Goal: Task Accomplishment & Management: Use online tool/utility

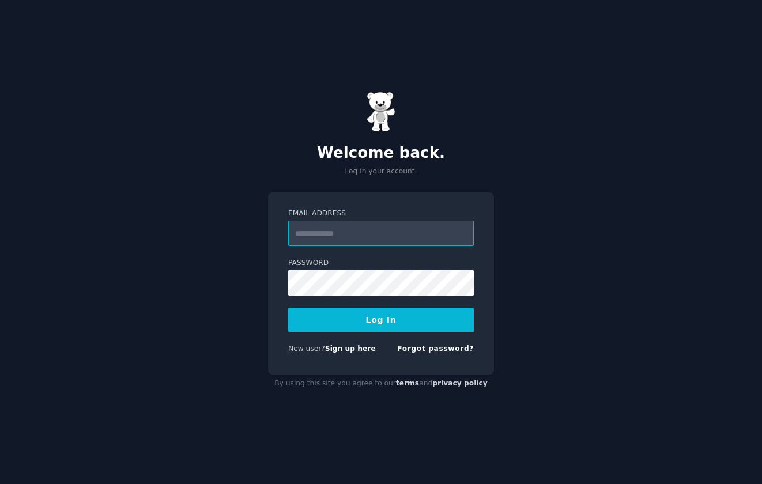
type input "**********"
click at [353, 315] on button "Log In" at bounding box center [381, 320] width 186 height 24
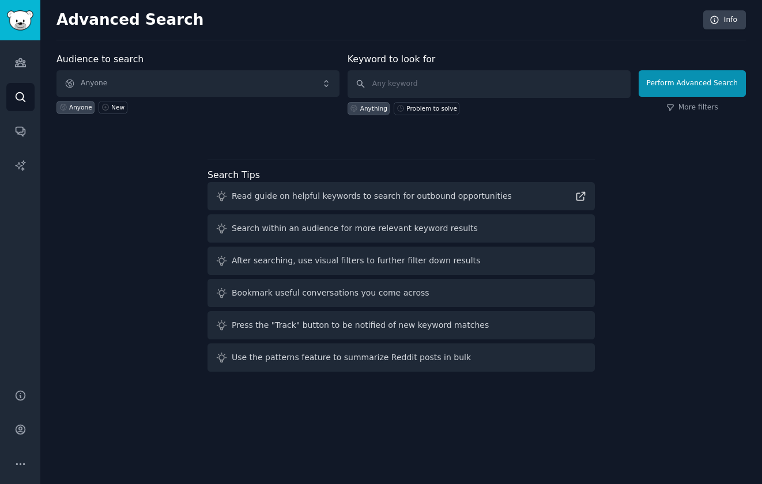
click at [147, 83] on span "Anyone" at bounding box center [198, 83] width 283 height 27
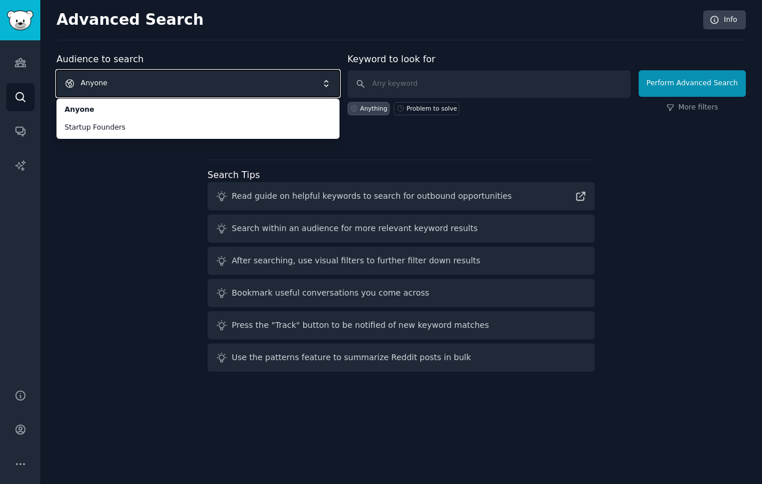
click at [484, 134] on div at bounding box center [402, 135] width 690 height 8
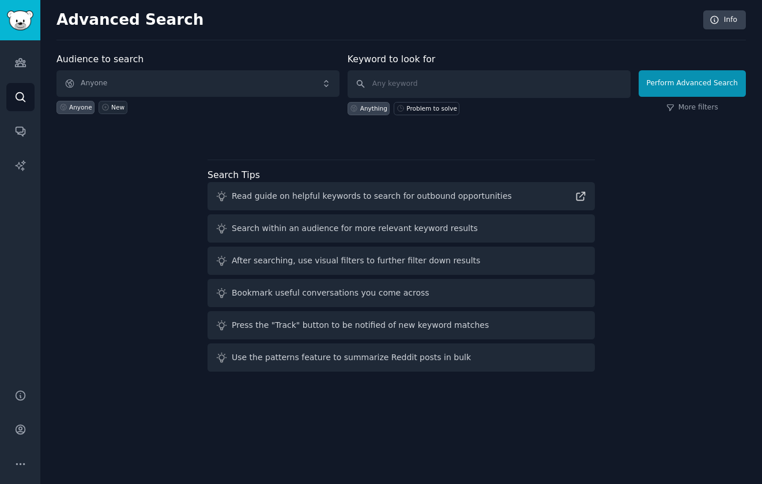
click at [116, 107] on div "New" at bounding box center [117, 107] width 13 height 8
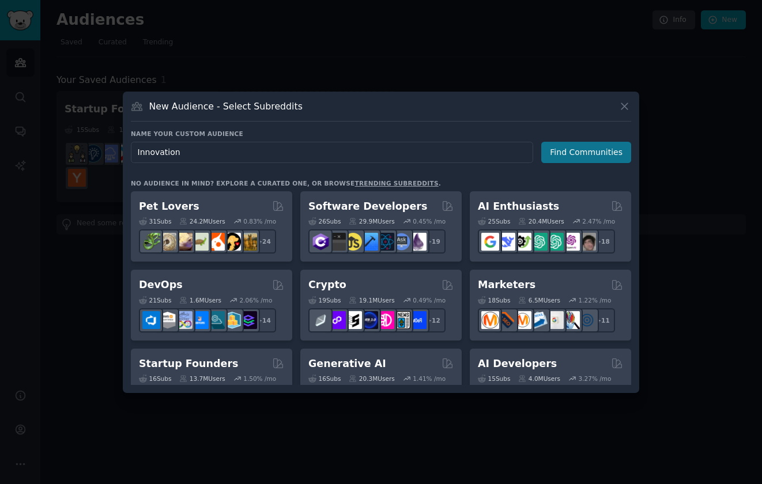
type input "Innovation"
click at [580, 154] on button "Find Communities" at bounding box center [586, 152] width 90 height 21
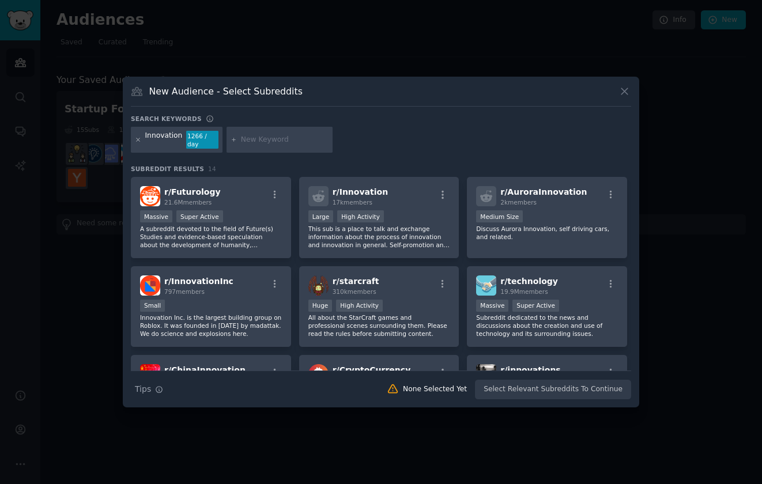
click at [137, 140] on icon at bounding box center [138, 140] width 6 height 6
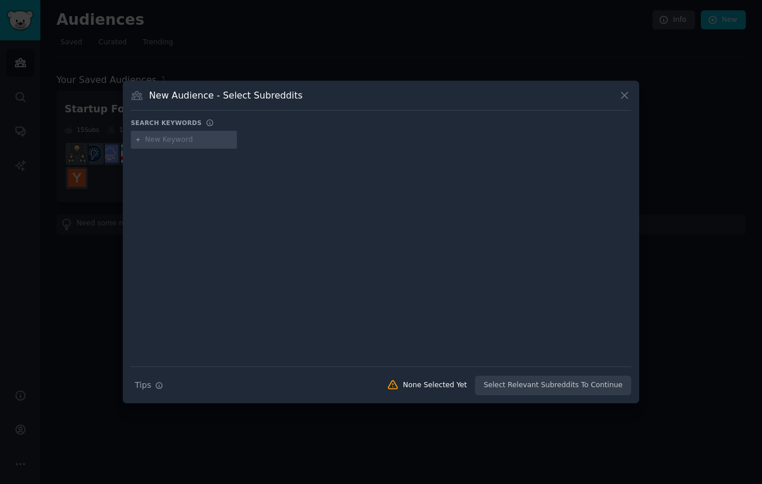
click at [180, 140] on input "text" at bounding box center [189, 140] width 88 height 10
type input "new product development"
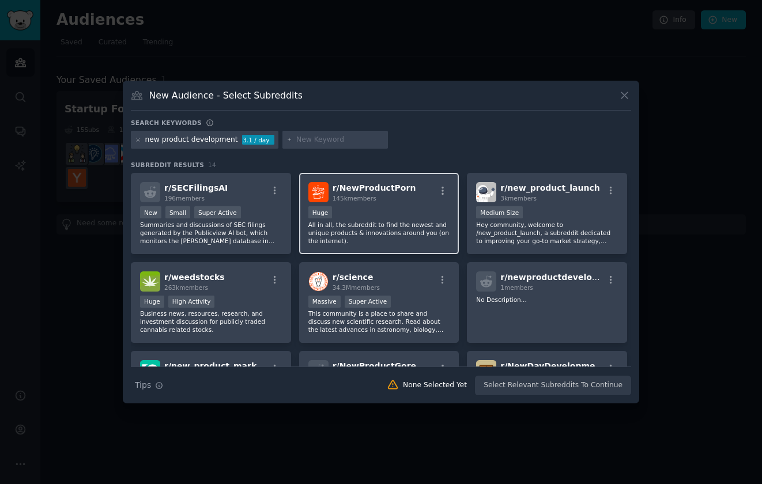
click at [361, 225] on p "All in all, the subreddit to find the newest and unique products & innovations …" at bounding box center [379, 233] width 142 height 24
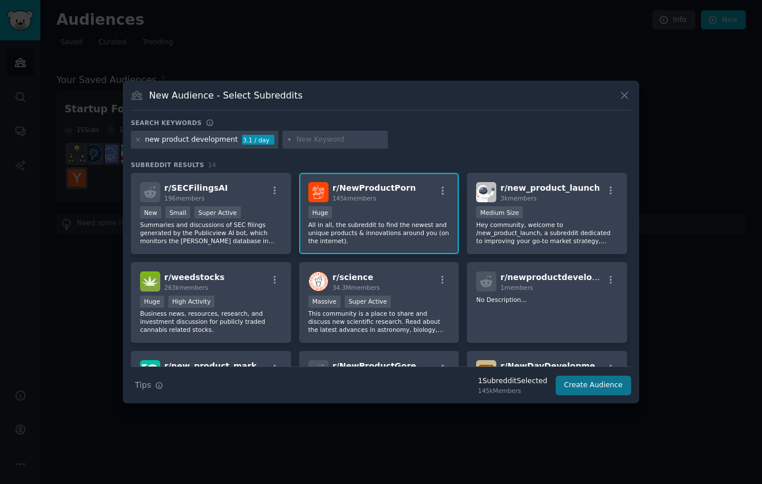
click at [600, 383] on button "Create Audience" at bounding box center [594, 386] width 76 height 20
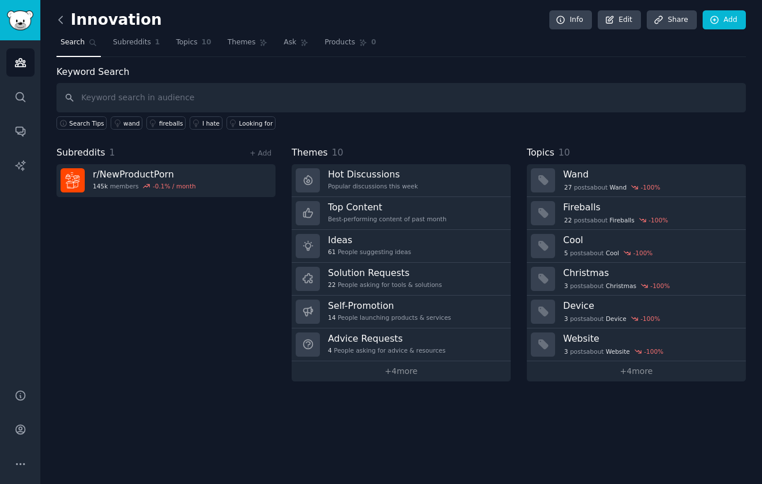
click at [64, 18] on icon at bounding box center [61, 20] width 12 height 12
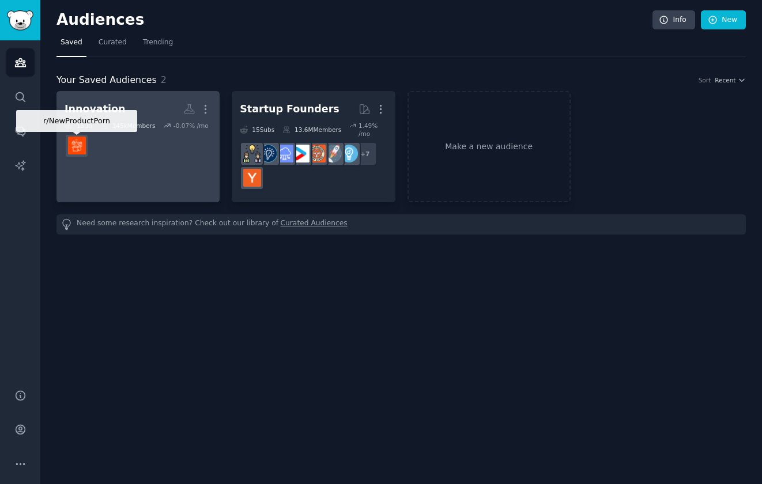
click at [81, 145] on img at bounding box center [77, 146] width 18 height 18
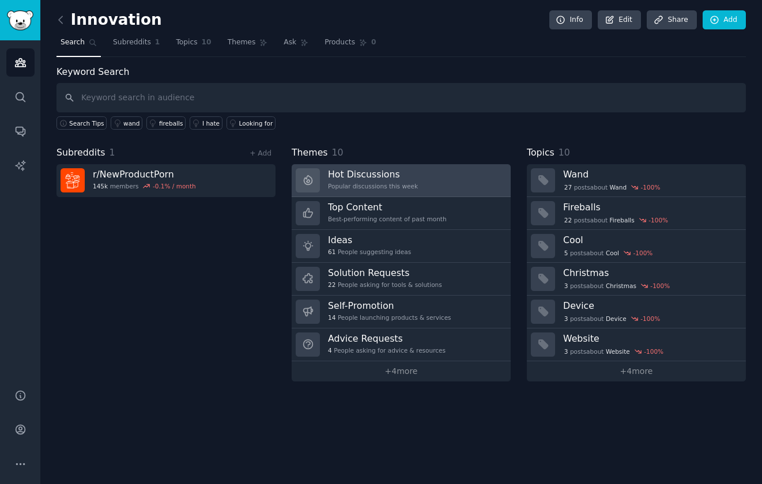
click at [381, 175] on h3 "Hot Discussions" at bounding box center [373, 174] width 90 height 12
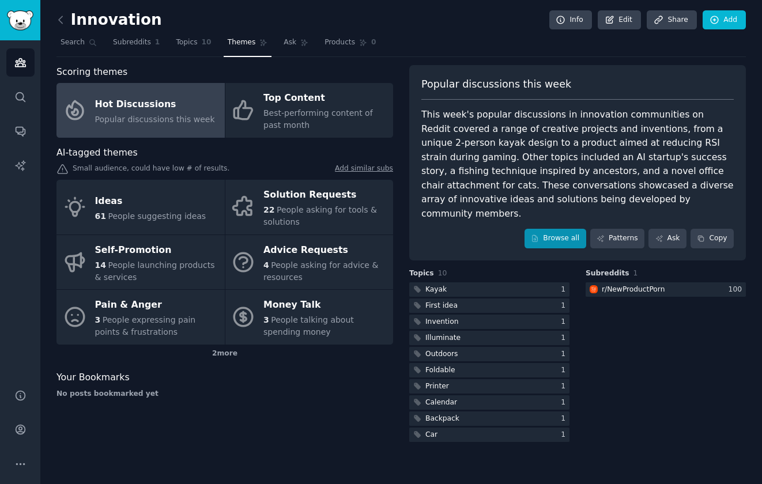
click at [570, 229] on link "Browse all" at bounding box center [556, 239] width 62 height 20
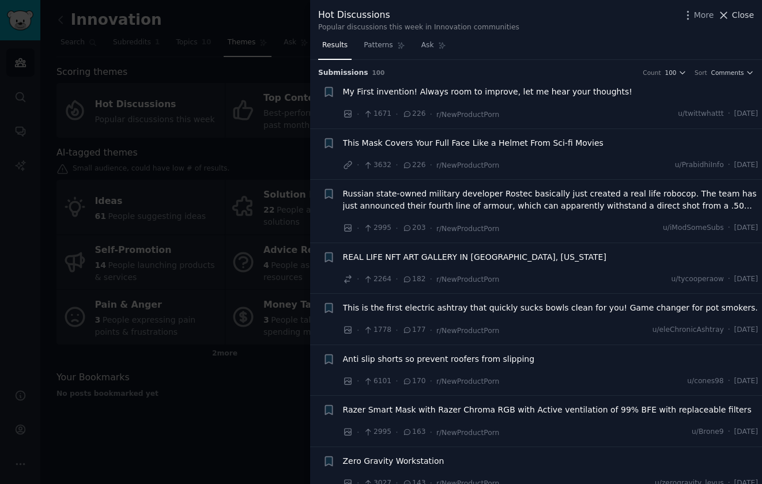
click at [728, 16] on icon at bounding box center [724, 15] width 12 height 12
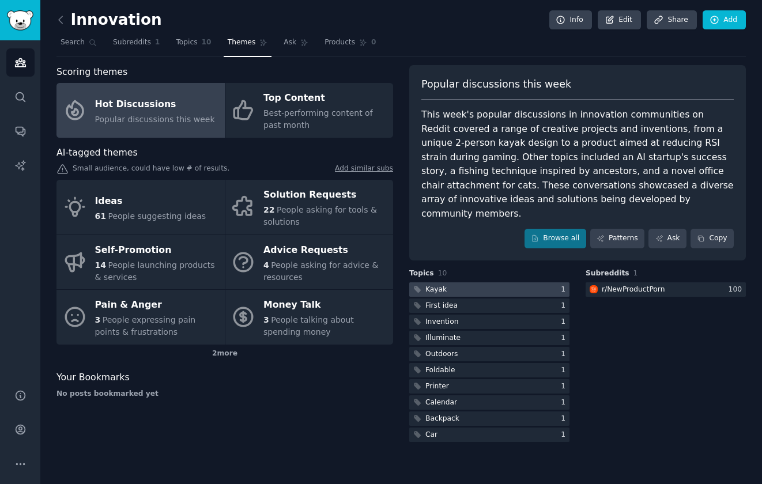
click at [481, 283] on div at bounding box center [489, 290] width 160 height 14
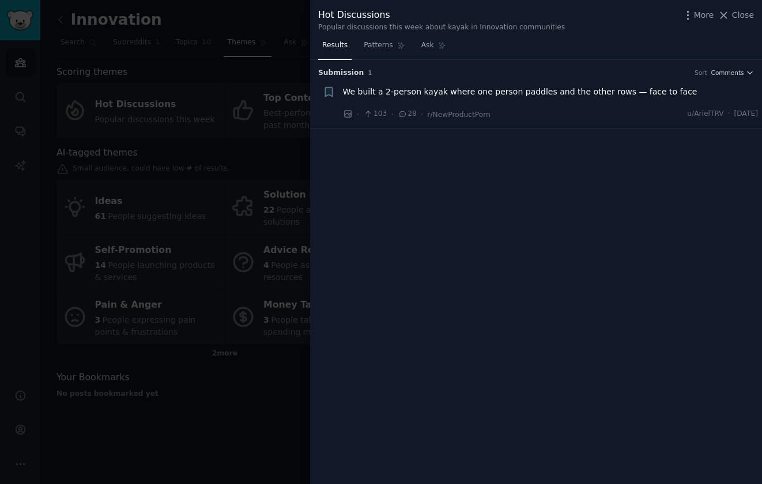
click at [402, 91] on span "We built a 2-person kayak where one person paddles and the other rows — face to…" at bounding box center [520, 92] width 355 height 12
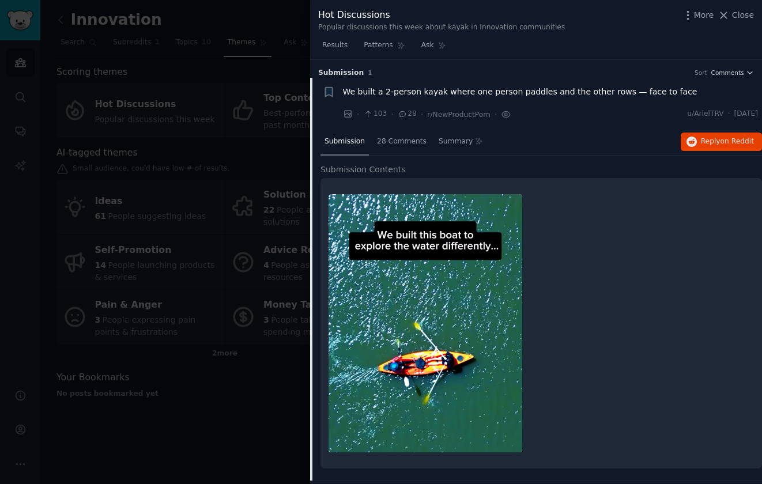
click at [444, 349] on img at bounding box center [426, 323] width 194 height 258
click at [730, 15] on icon at bounding box center [724, 15] width 12 height 12
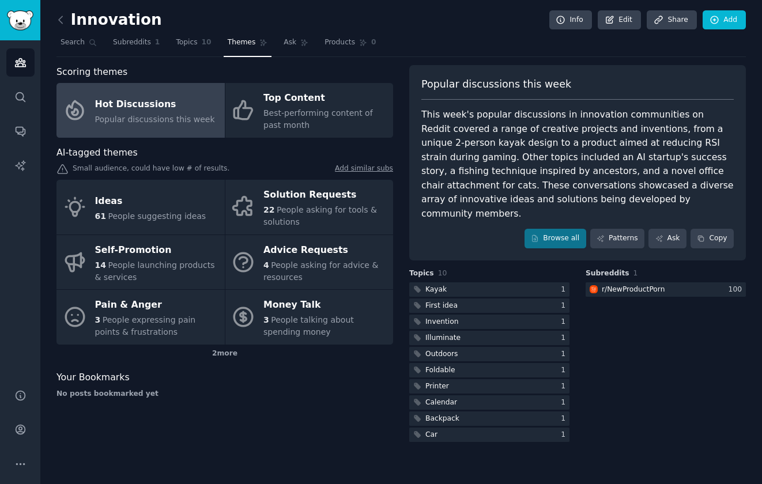
click at [11, 28] on img "Sidebar" at bounding box center [20, 20] width 27 height 20
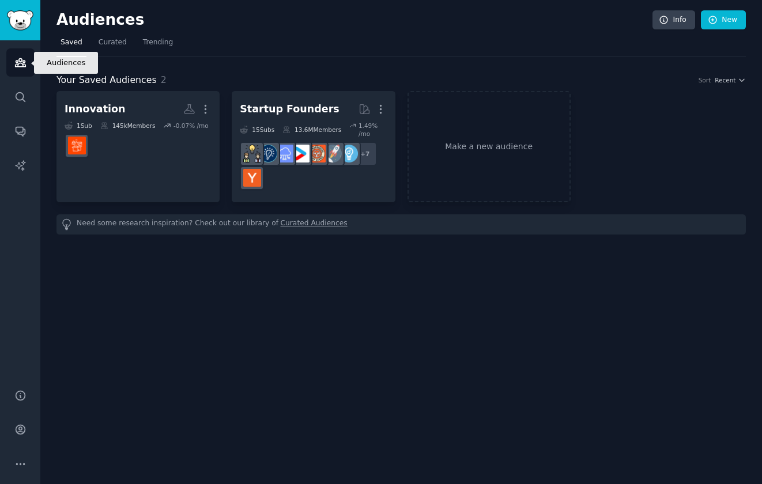
click at [21, 67] on icon "Sidebar" at bounding box center [20, 63] width 10 height 8
